Goal: Information Seeking & Learning: Learn about a topic

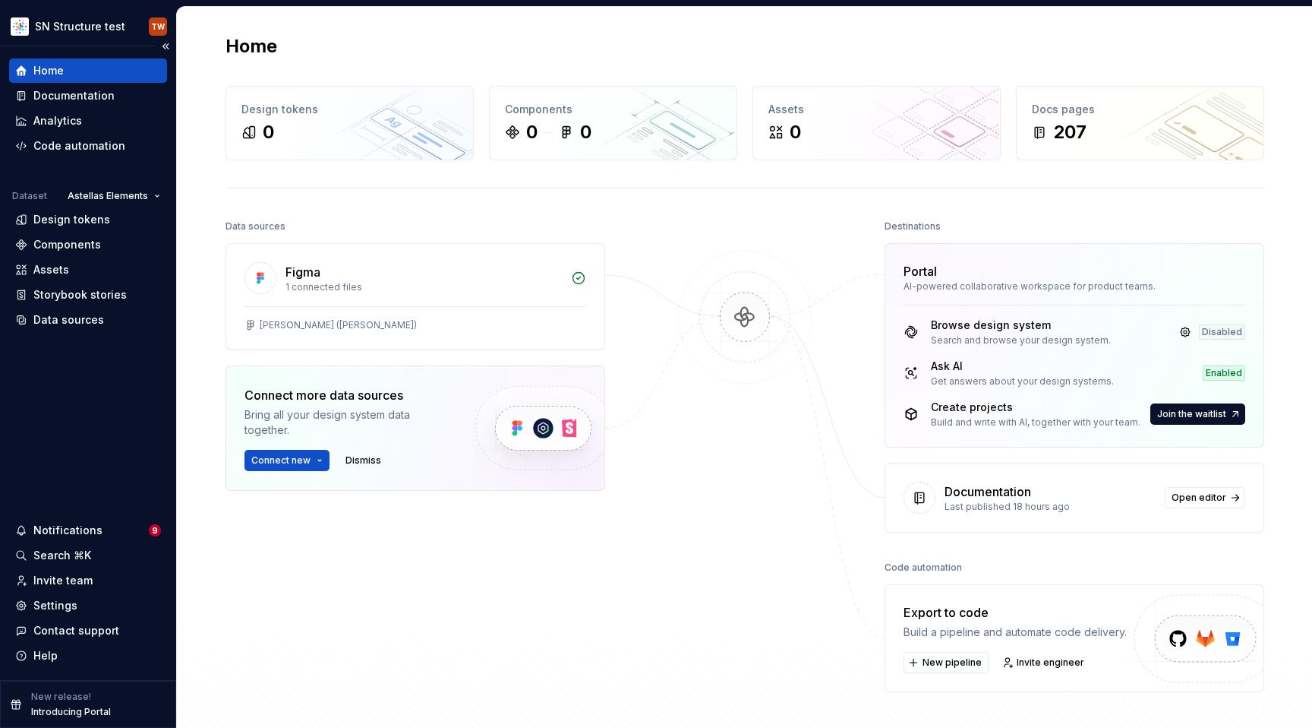
click at [87, 79] on div "Home" at bounding box center [88, 70] width 158 height 24
click at [73, 30] on html "SN Structure test TW Home Documentation Analytics Code automation Dataset Astel…" at bounding box center [656, 364] width 1312 height 728
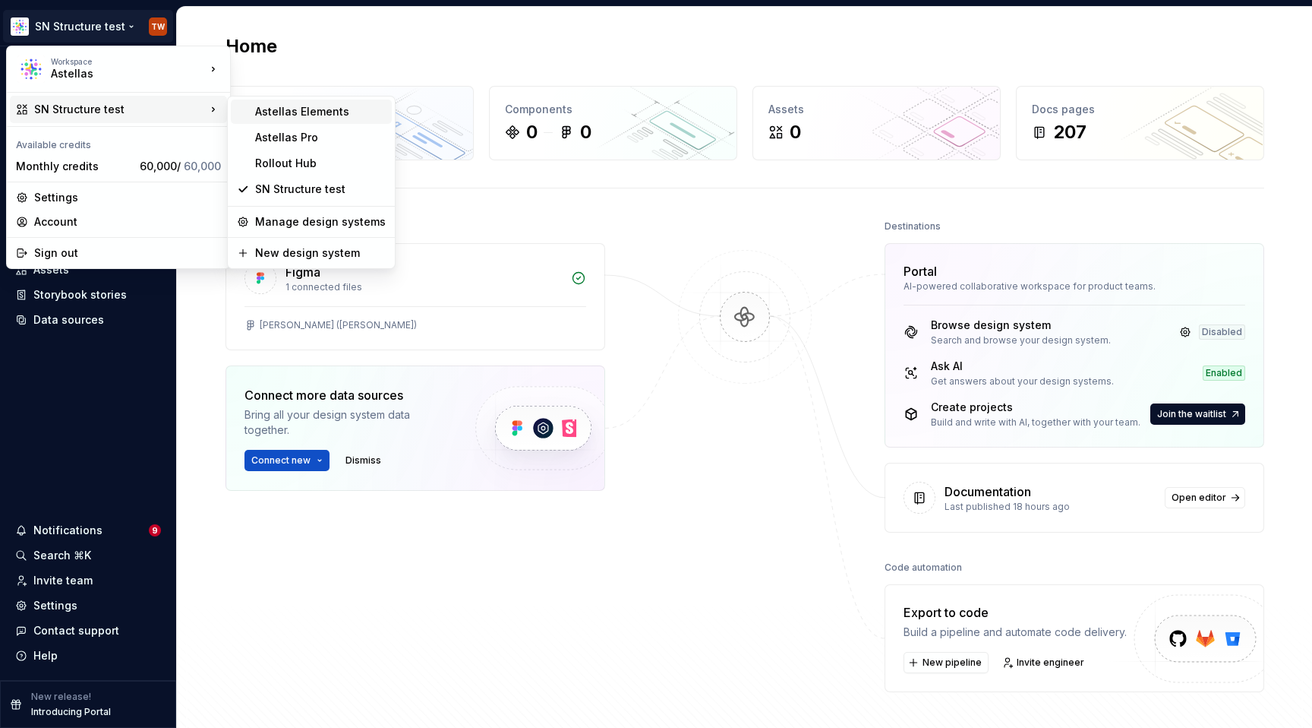
click at [341, 113] on div "Astellas Elements" at bounding box center [320, 111] width 131 height 15
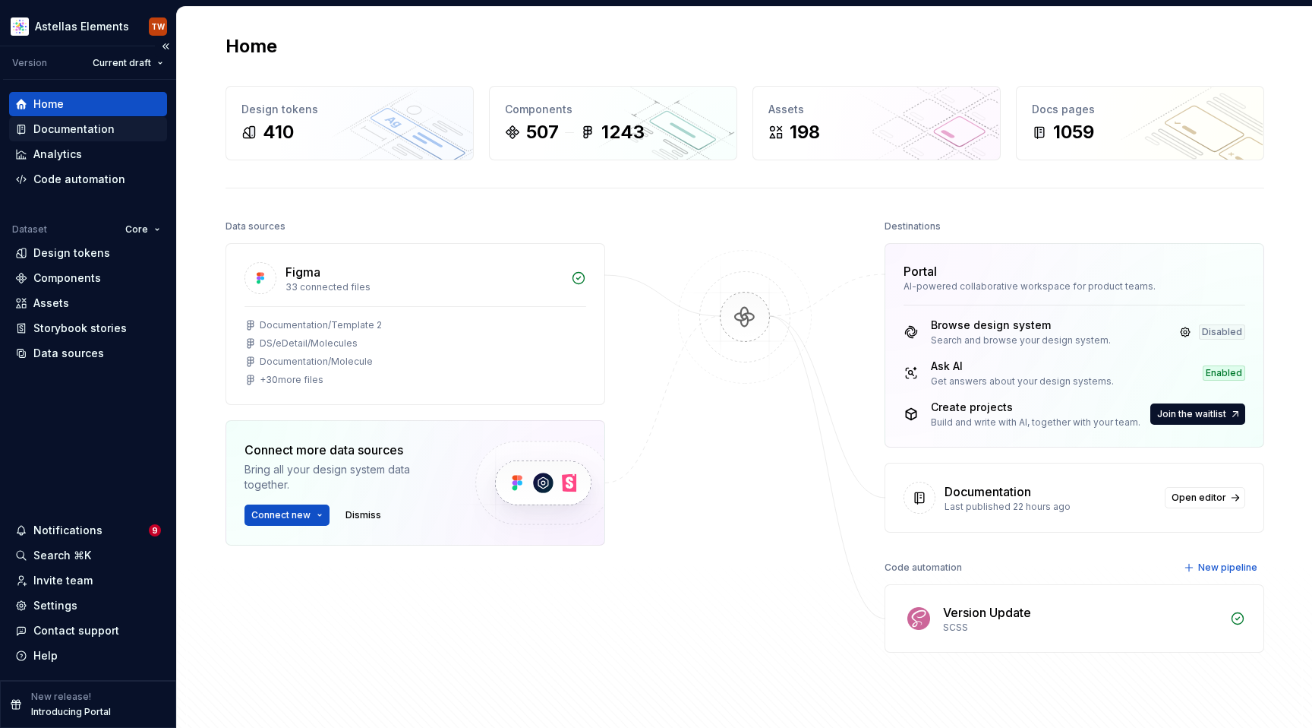
click at [107, 123] on div "Documentation" at bounding box center [73, 129] width 81 height 15
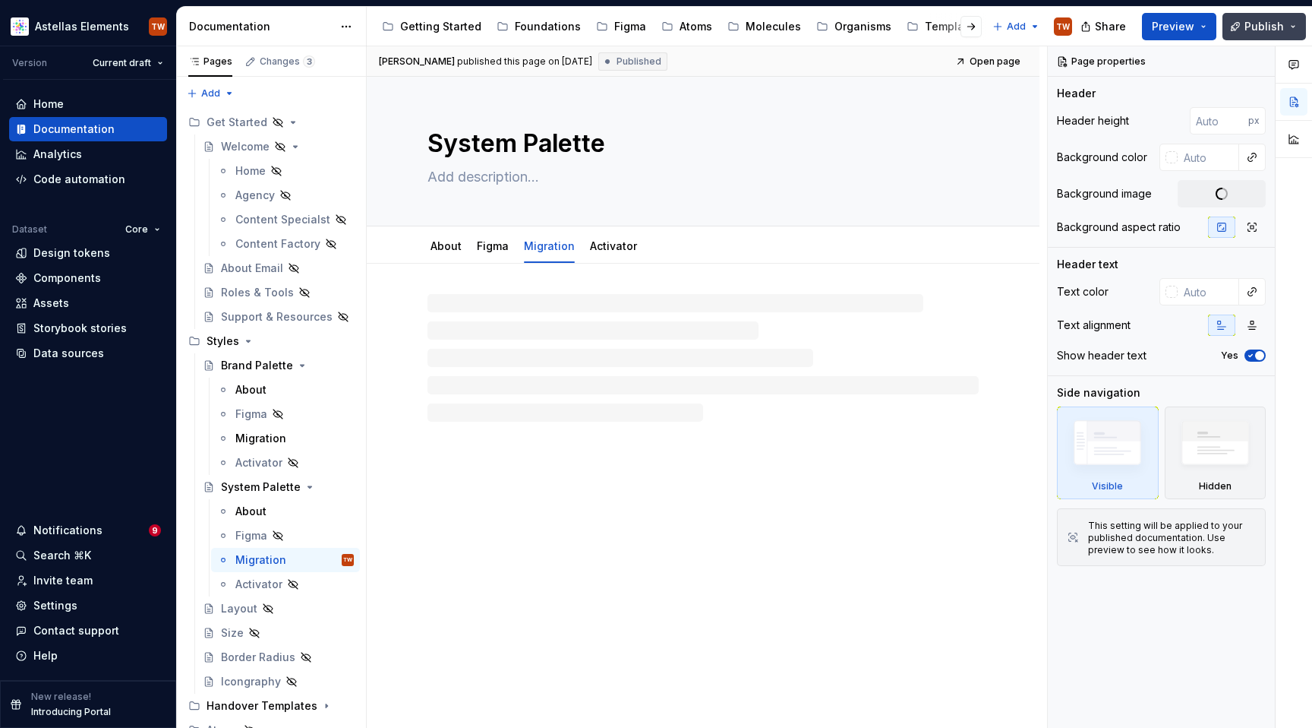
click at [1270, 27] on span "Publish" at bounding box center [1264, 26] width 39 height 15
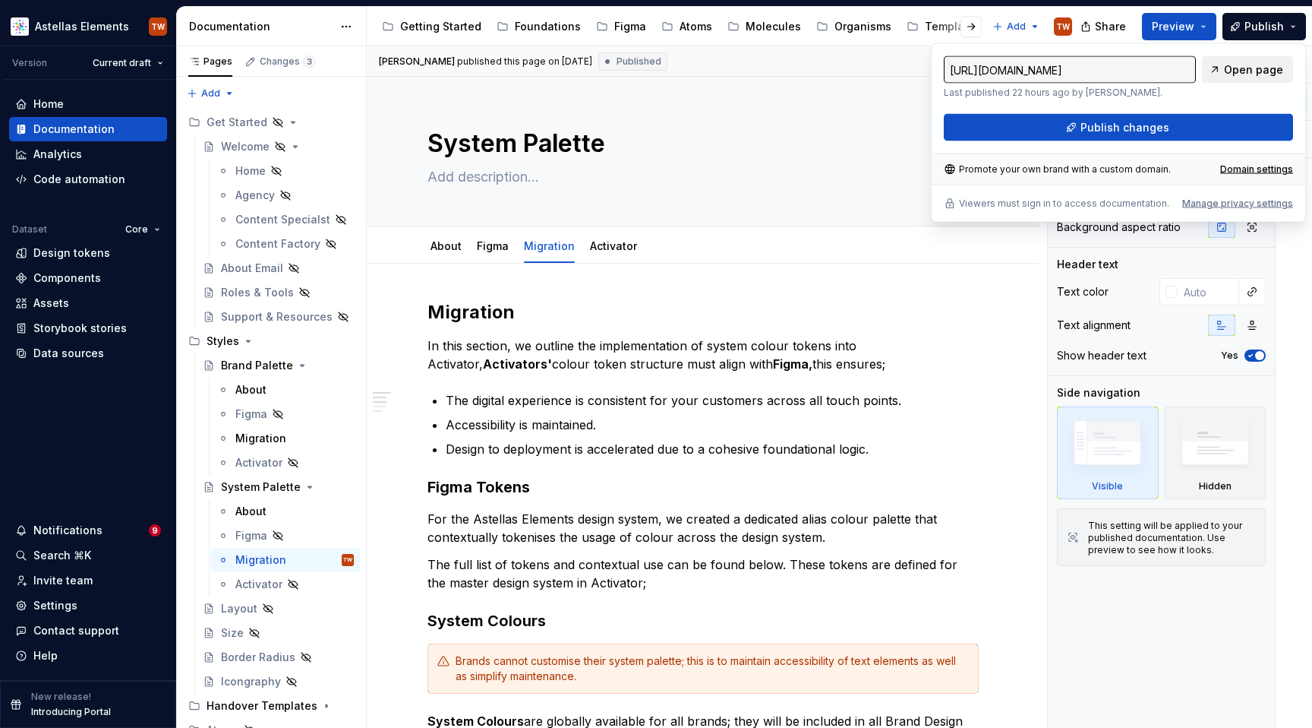
click at [1247, 61] on link "Open page" at bounding box center [1247, 69] width 91 height 27
click at [238, 321] on div "Support & Resources" at bounding box center [256, 316] width 71 height 15
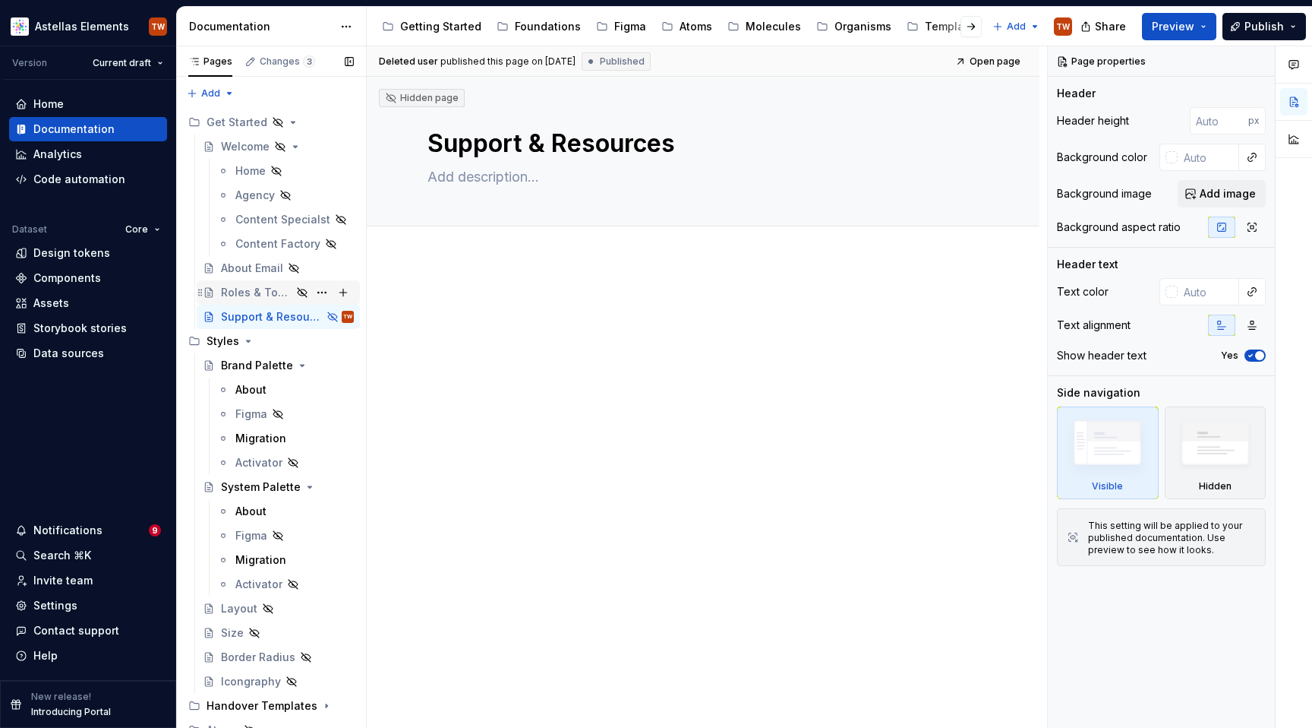
click at [240, 296] on div "Roles & Tools" at bounding box center [256, 292] width 71 height 15
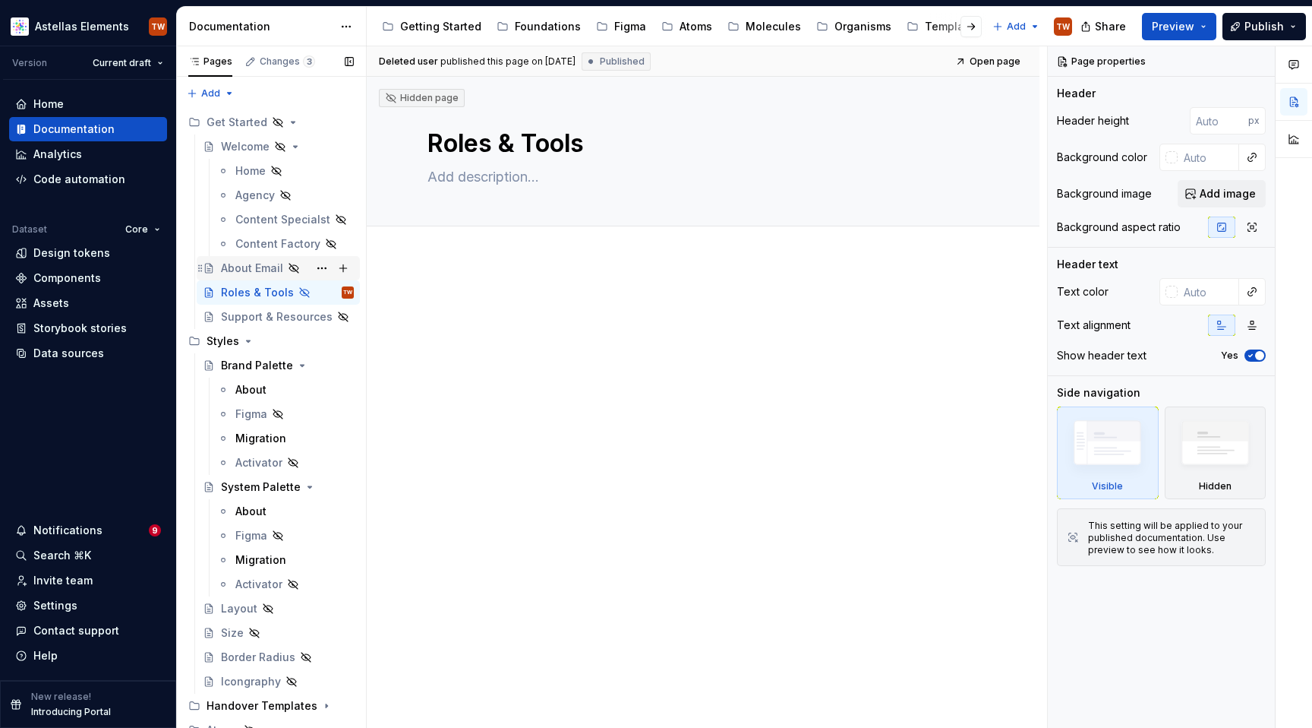
click at [239, 267] on div "About Email" at bounding box center [252, 267] width 62 height 15
type textarea "*"
